Goal: Task Accomplishment & Management: Use online tool/utility

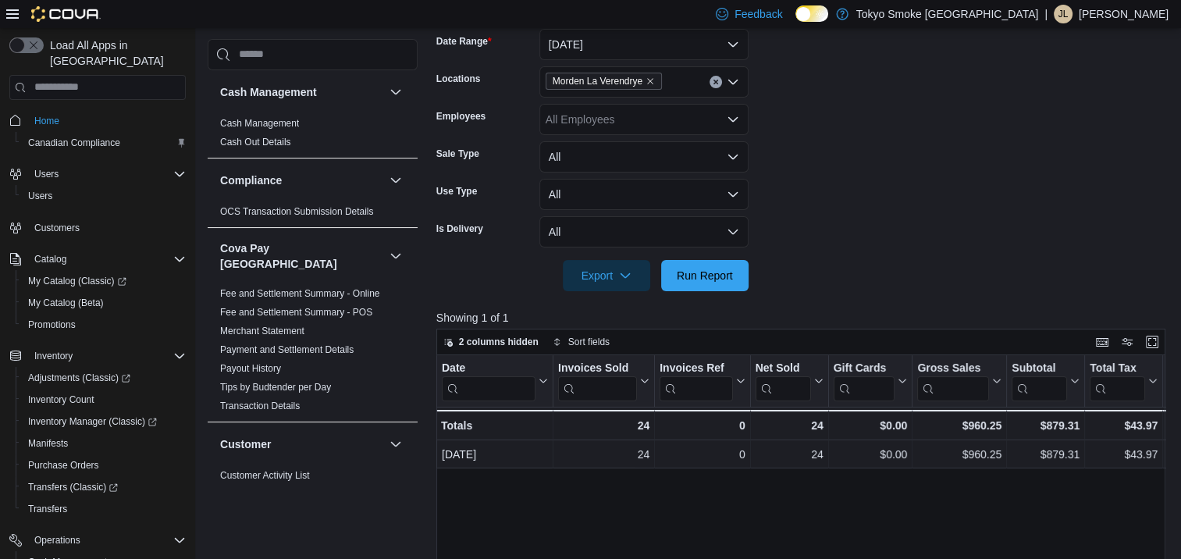
scroll to position [1266, 0]
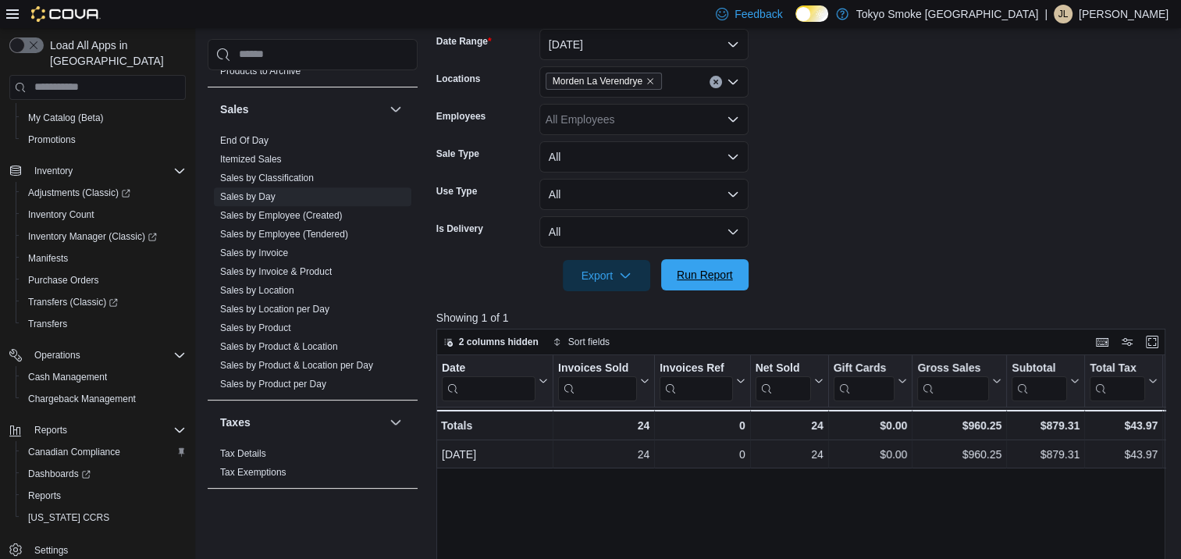
click at [721, 282] on span "Run Report" at bounding box center [705, 274] width 69 height 31
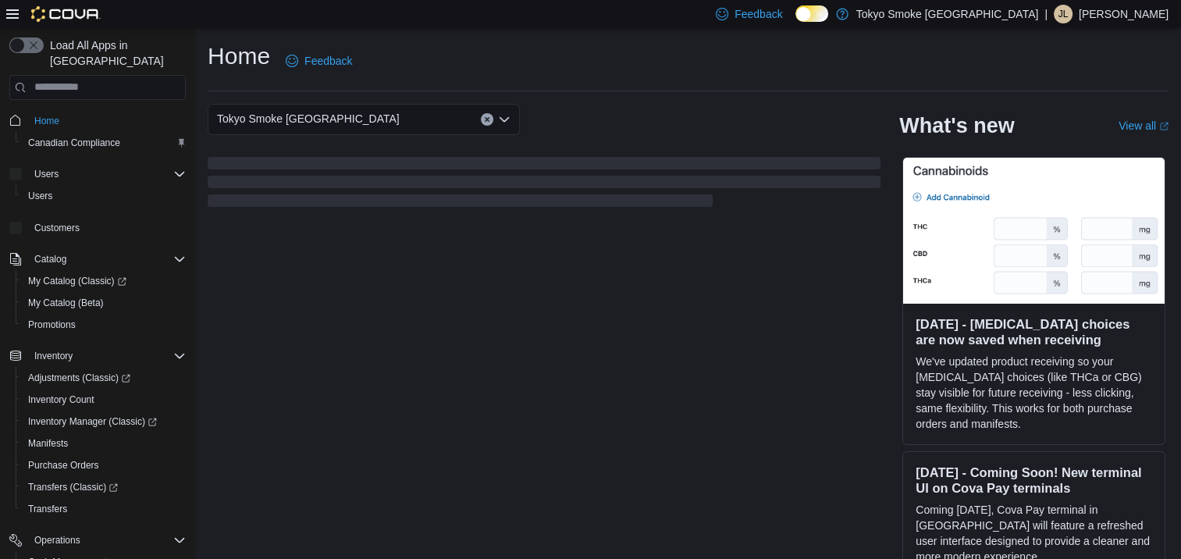
scroll to position [185, 0]
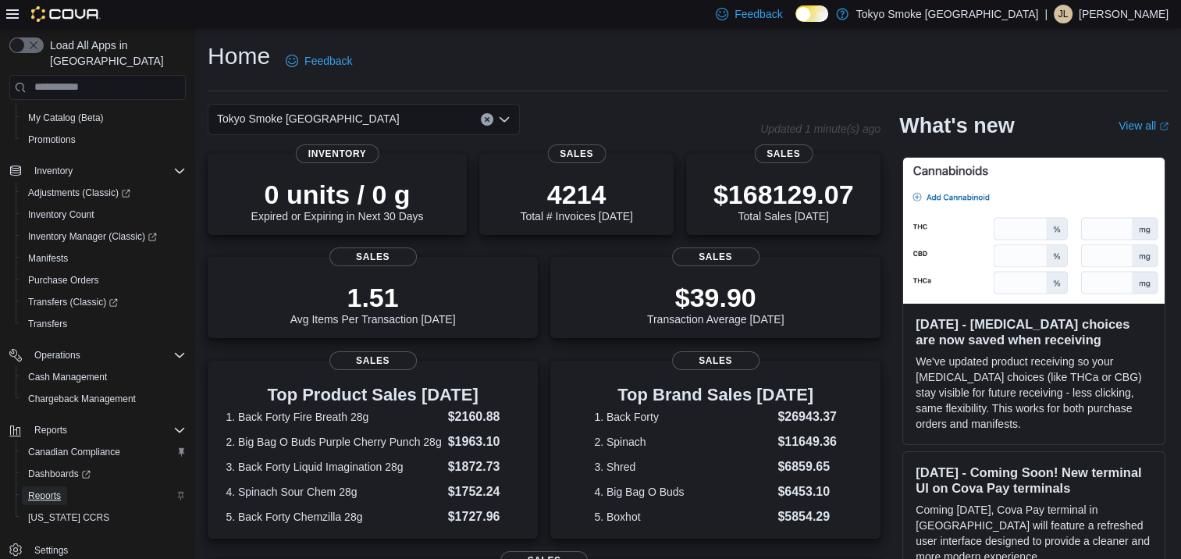
click at [54, 490] on span "Reports" at bounding box center [44, 496] width 33 height 12
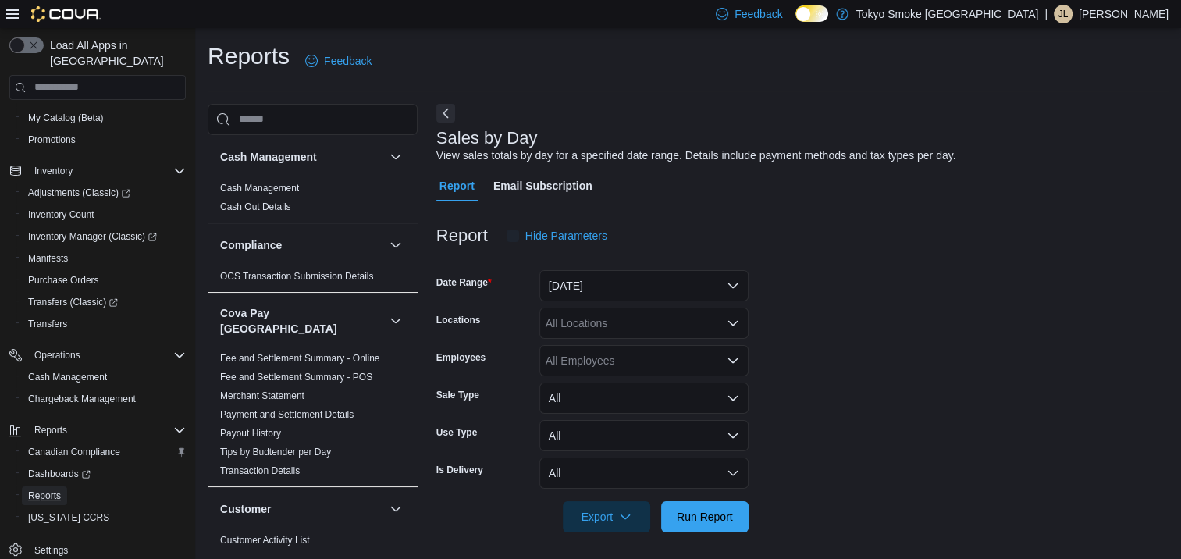
scroll to position [7, 0]
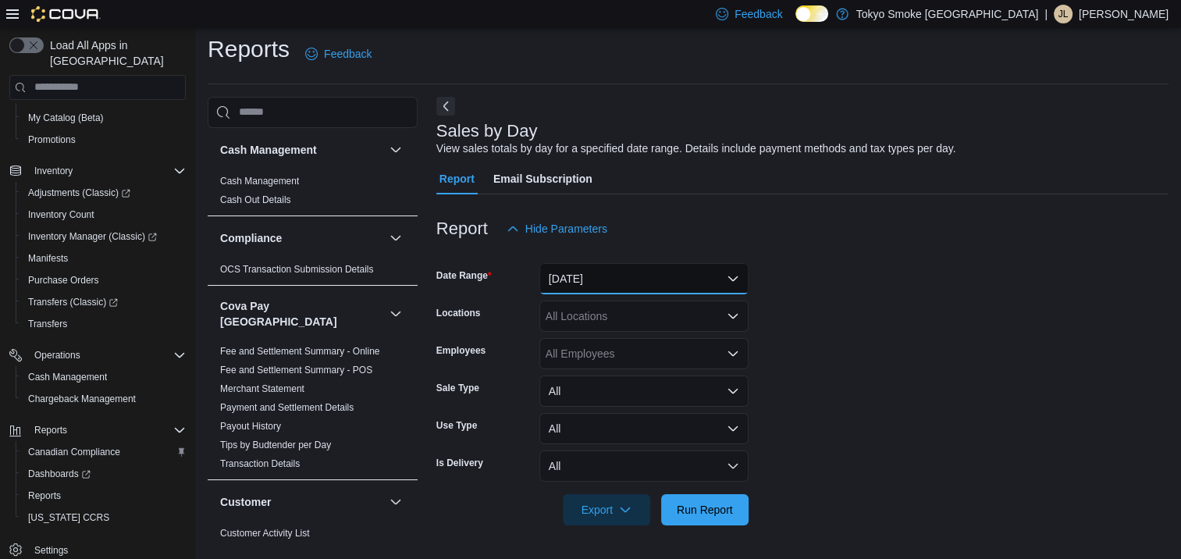
drag, startPoint x: 657, startPoint y: 286, endPoint x: 650, endPoint y: 287, distance: 8.0
click at [657, 286] on button "Yesterday" at bounding box center [644, 278] width 209 height 31
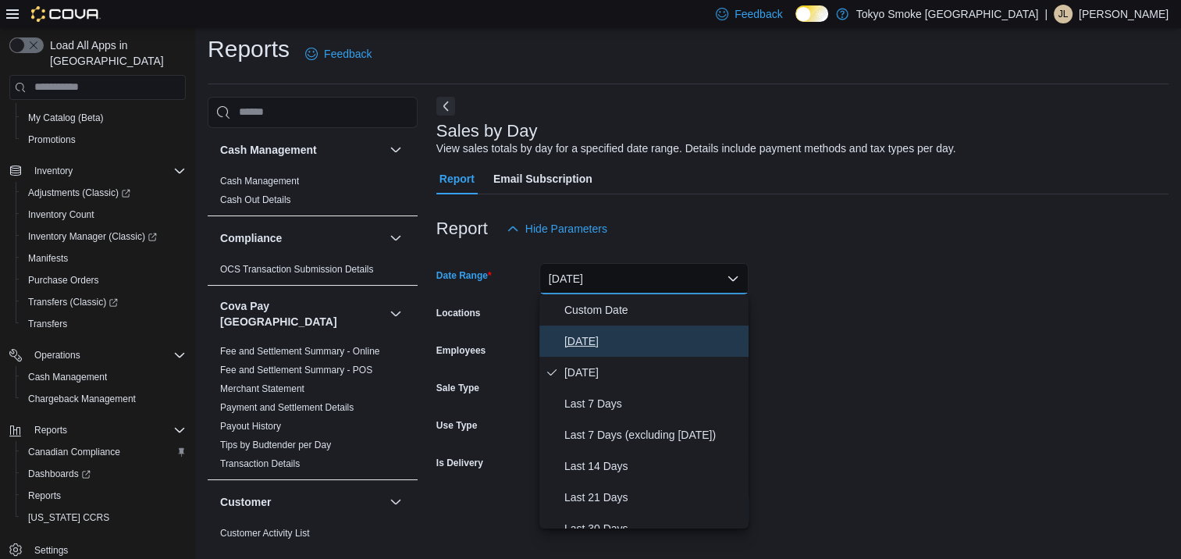
click at [619, 340] on span "[DATE]" at bounding box center [654, 341] width 178 height 19
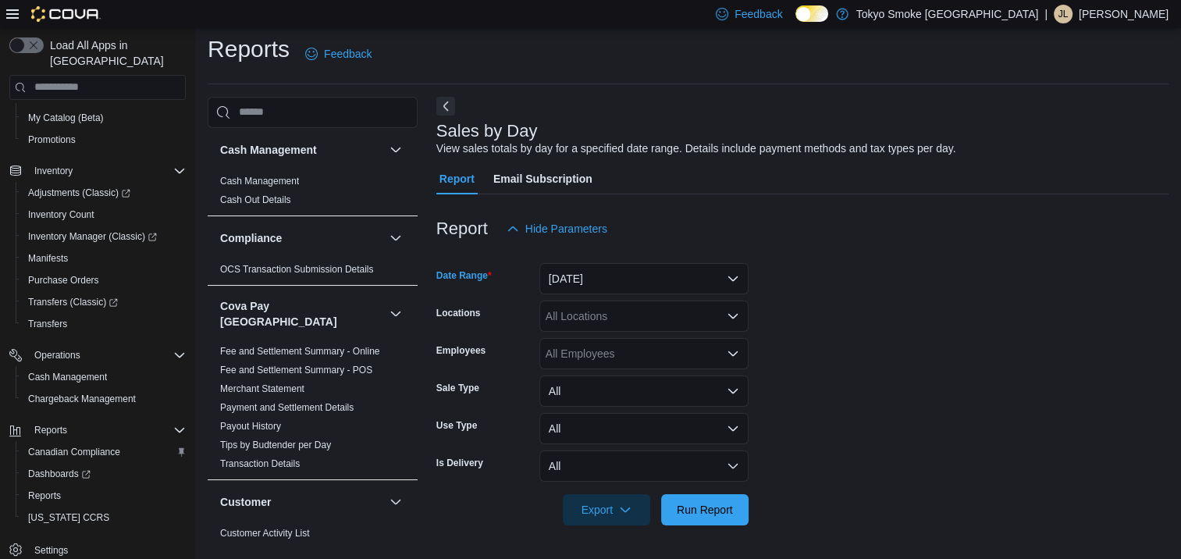
click at [613, 316] on div "All Locations" at bounding box center [644, 316] width 209 height 31
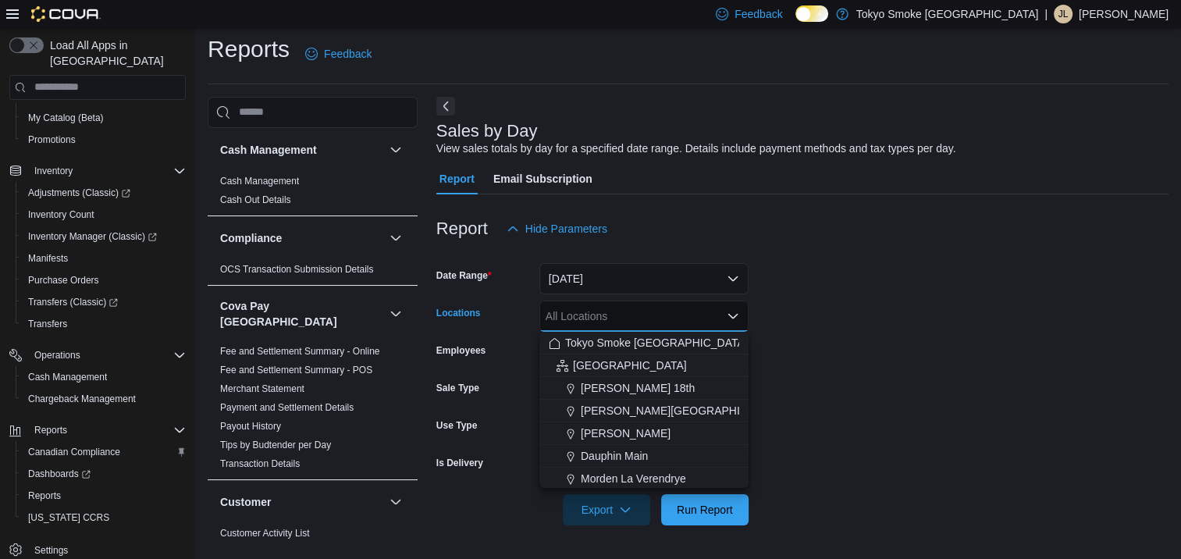
drag, startPoint x: 637, startPoint y: 480, endPoint x: 803, endPoint y: 404, distance: 182.4
click at [637, 480] on span "Morden La Verendrye" at bounding box center [633, 479] width 105 height 16
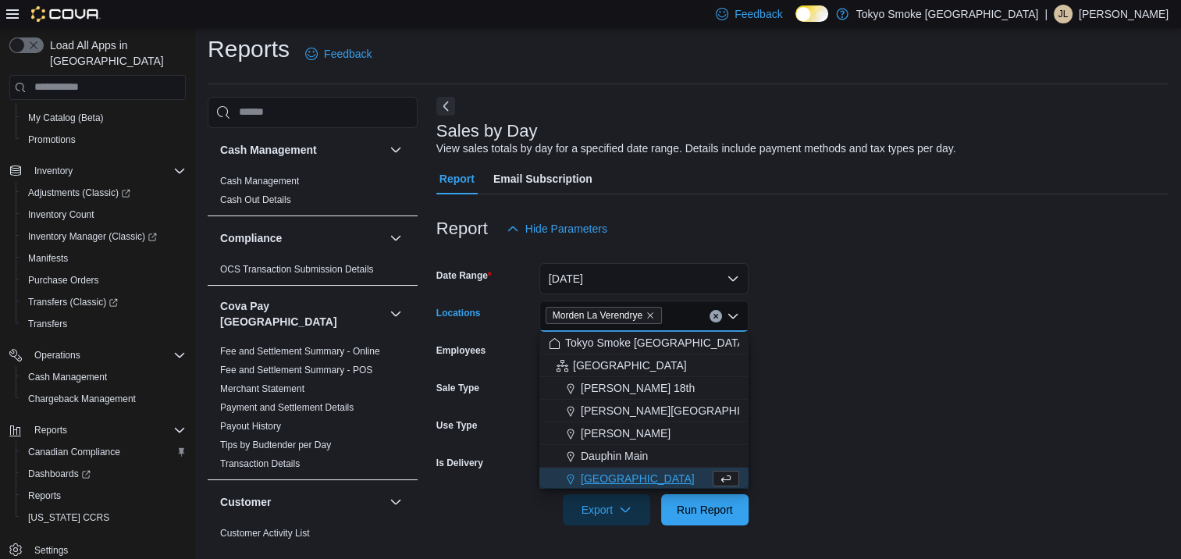
scroll to position [2, 0]
click at [888, 369] on form "Date Range Today Locations Morden La Verendrye Combo box. Selected. Morden La V…" at bounding box center [802, 384] width 732 height 281
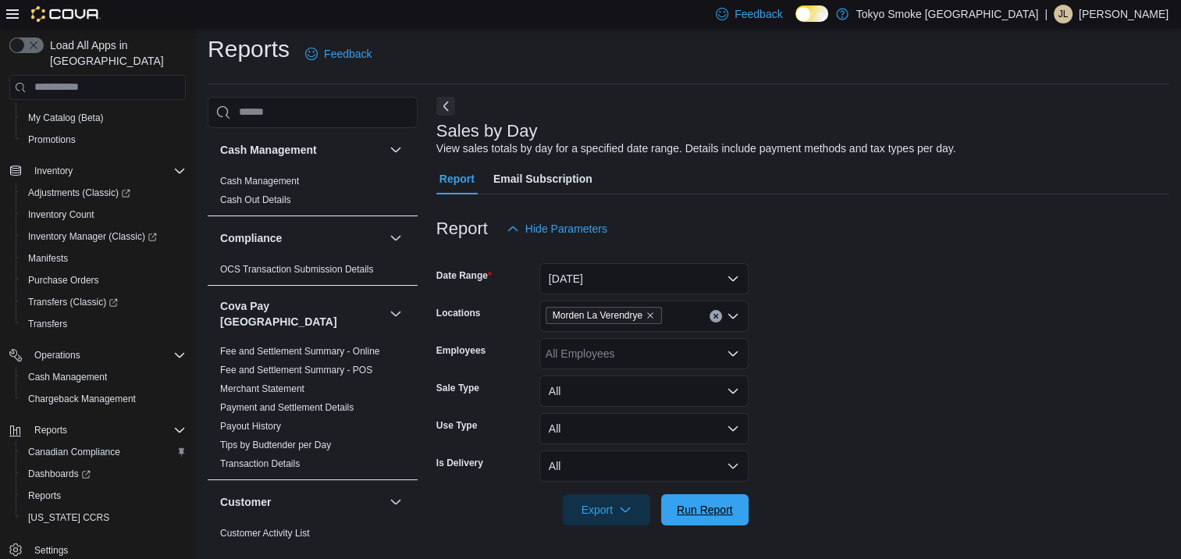
click at [718, 511] on span "Run Report" at bounding box center [705, 510] width 56 height 16
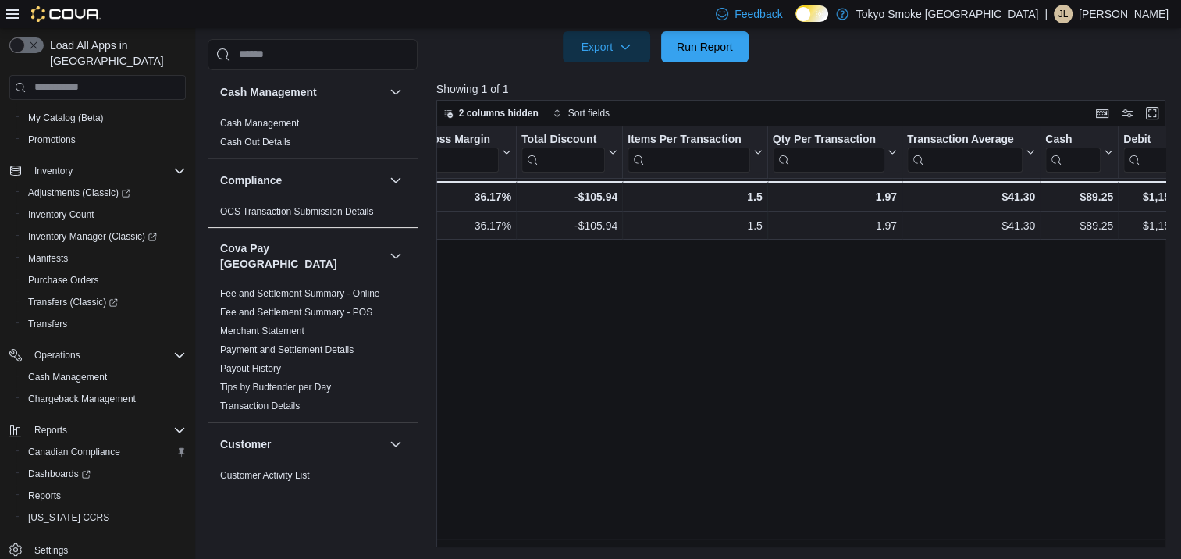
scroll to position [0, 1034]
click at [709, 45] on span "Run Report" at bounding box center [705, 46] width 56 height 16
